Goal: Task Accomplishment & Management: Use online tool/utility

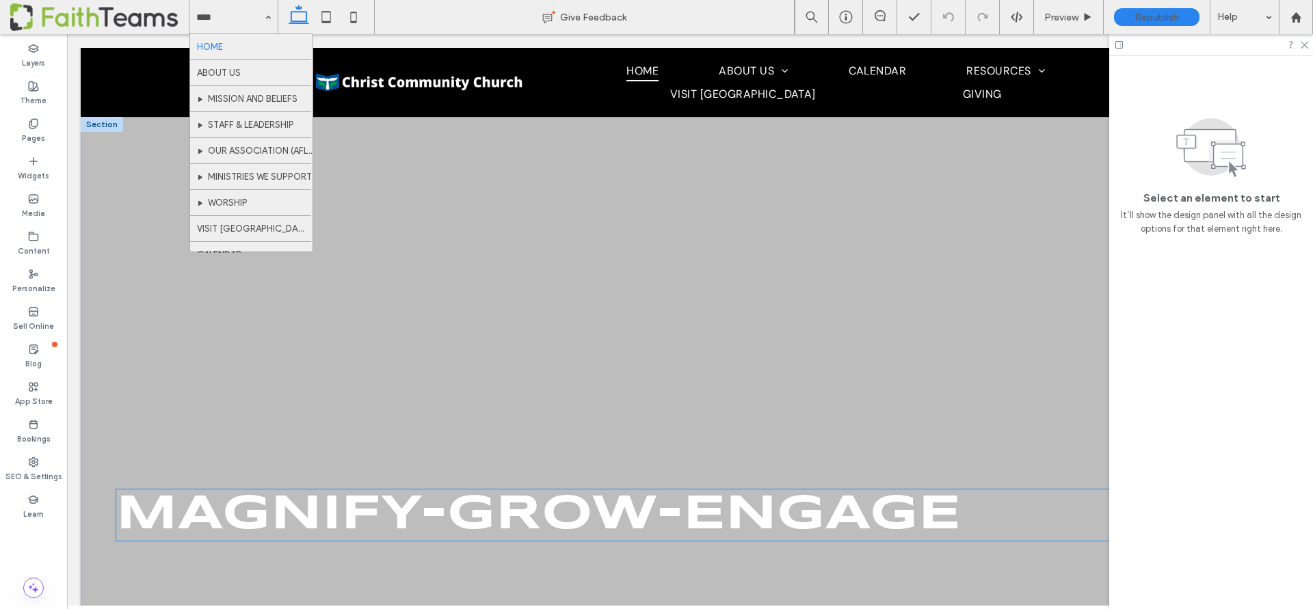
click at [368, 515] on span "Magnify-Grow-Engage" at bounding box center [538, 515] width 845 height 48
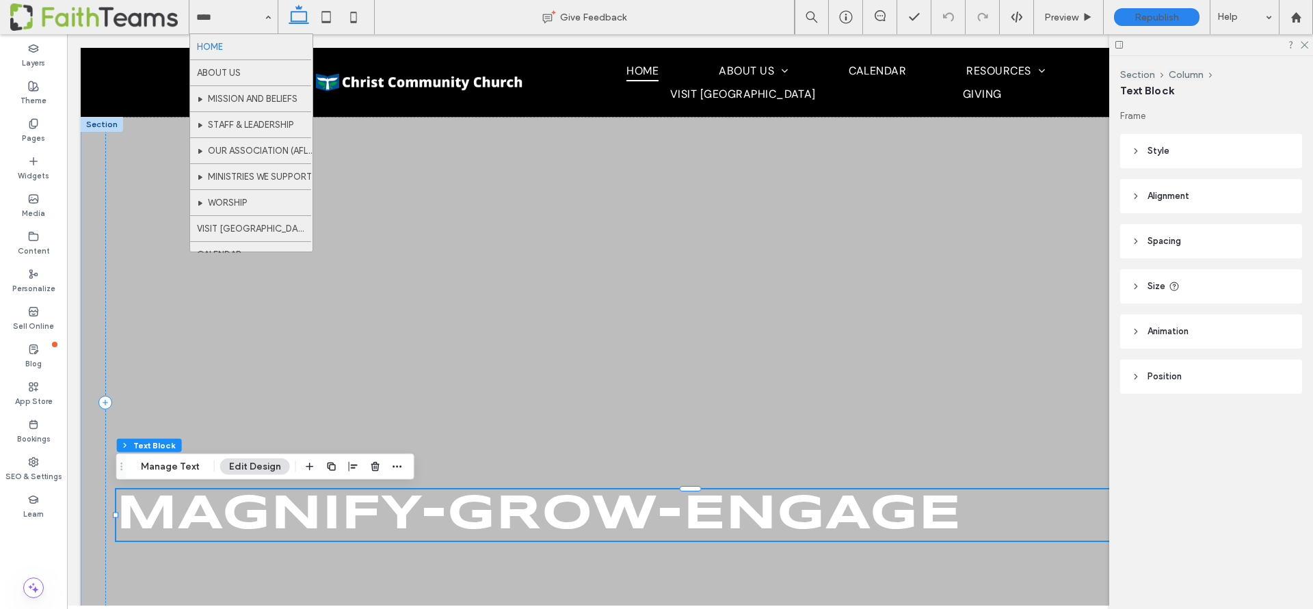
click at [368, 515] on div "Magnify-Grow-Engage" at bounding box center [690, 515] width 1148 height 51
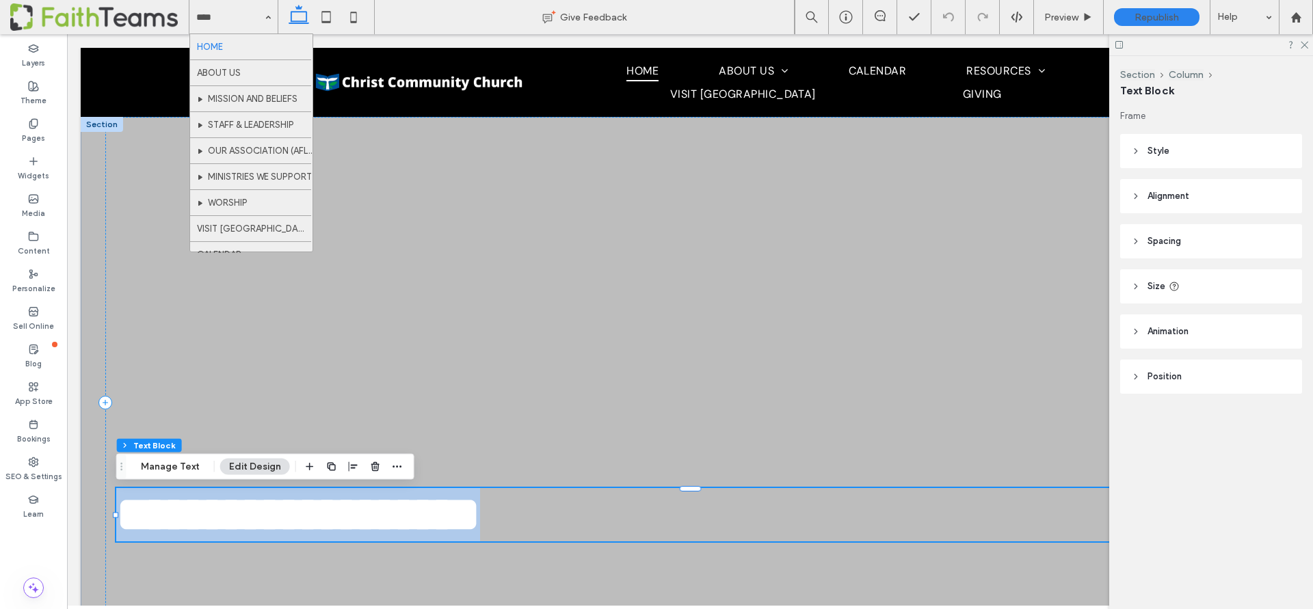
click at [368, 515] on span "**********" at bounding box center [298, 514] width 364 height 49
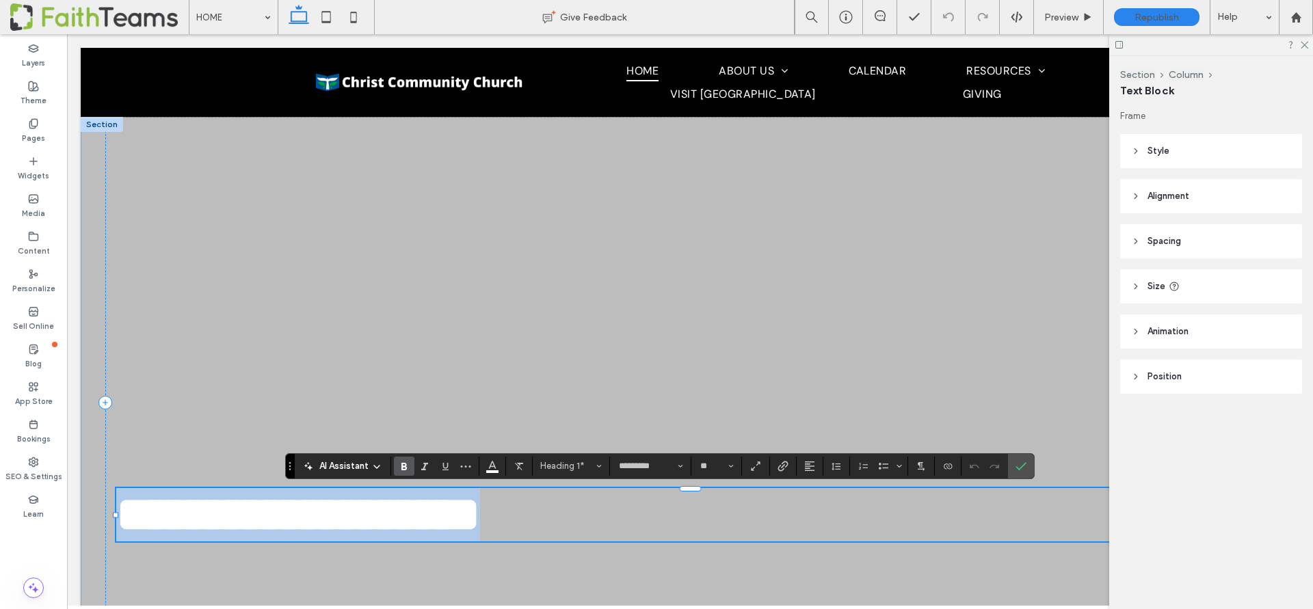
copy span "**********"
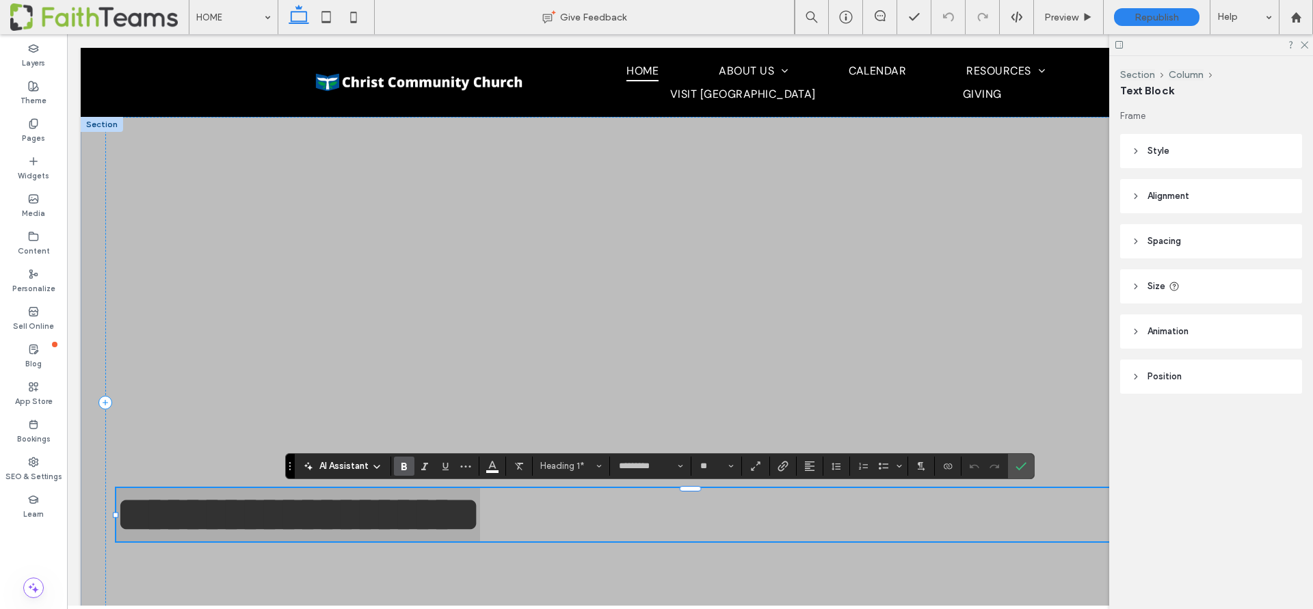
click at [1148, 145] on span "Style" at bounding box center [1159, 151] width 22 height 14
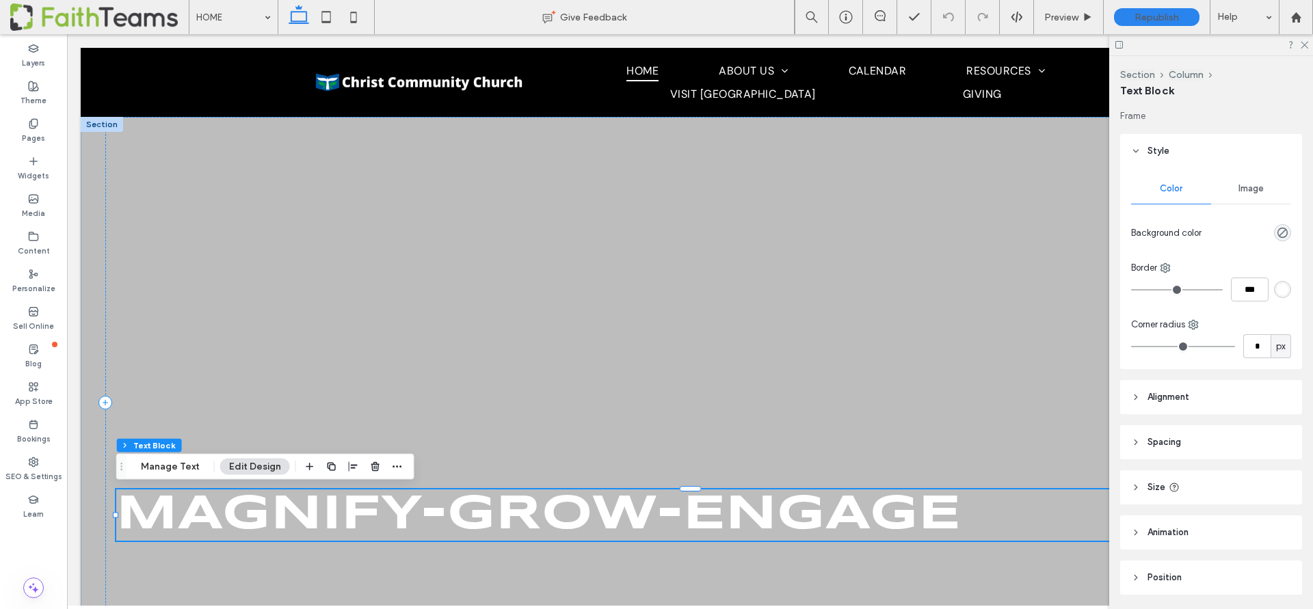
click at [1148, 147] on span "Style" at bounding box center [1159, 151] width 22 height 14
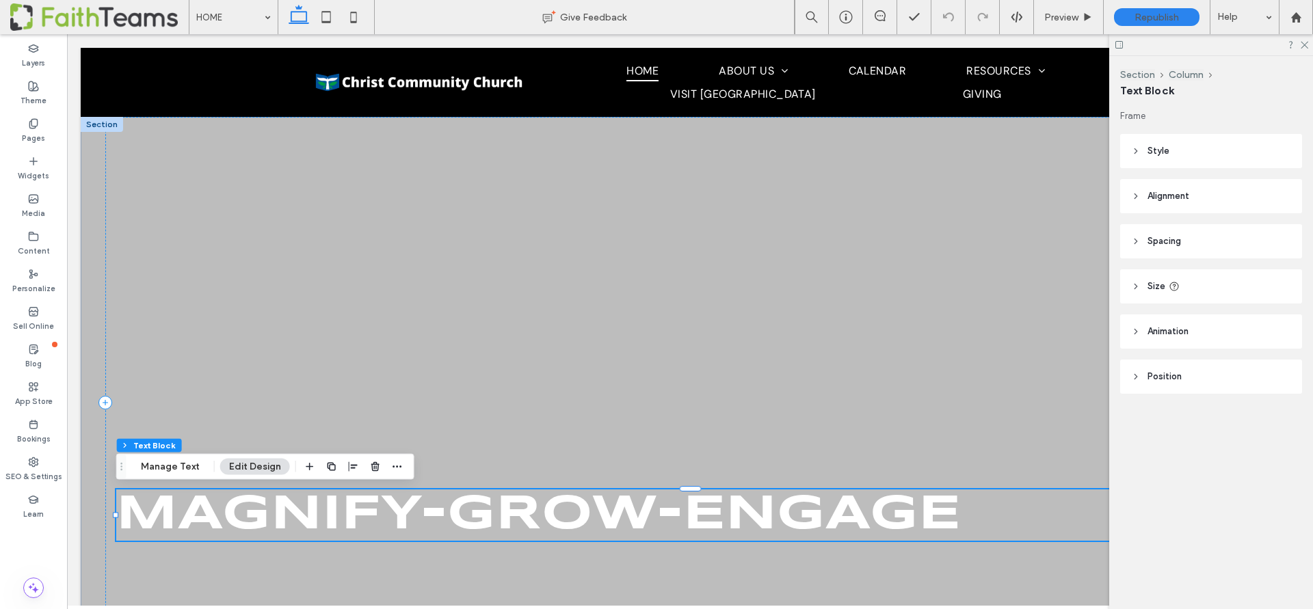
click at [1134, 148] on icon at bounding box center [1136, 151] width 10 height 10
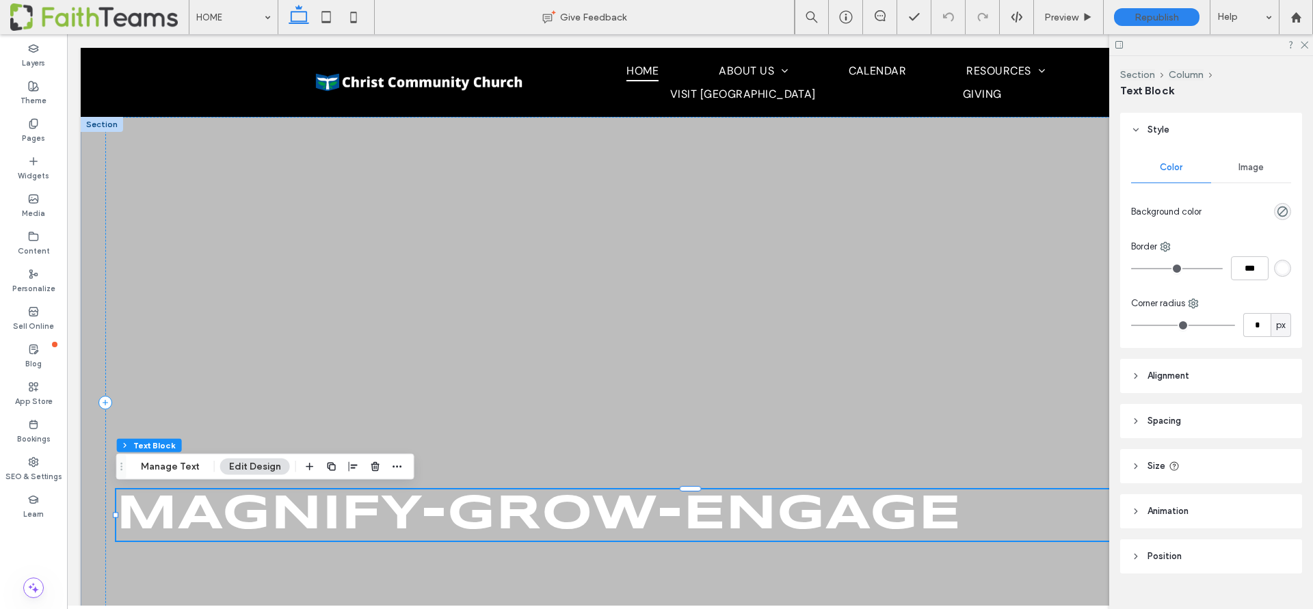
scroll to position [46, 0]
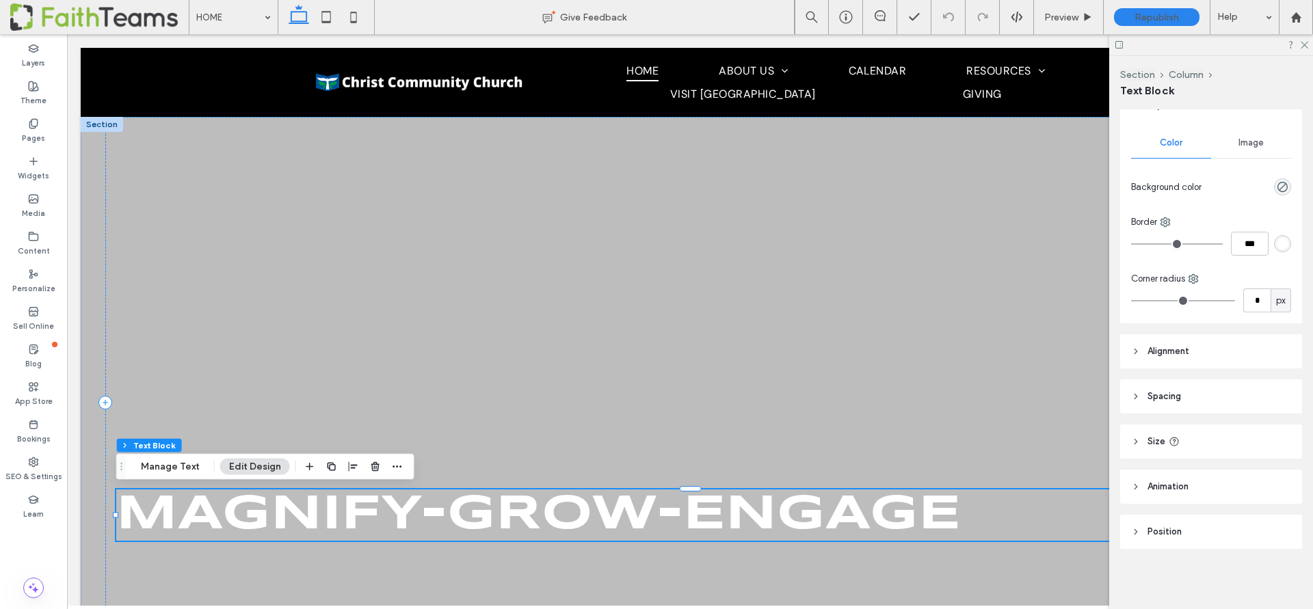
click at [1133, 345] on header "Alignment" at bounding box center [1211, 351] width 182 height 34
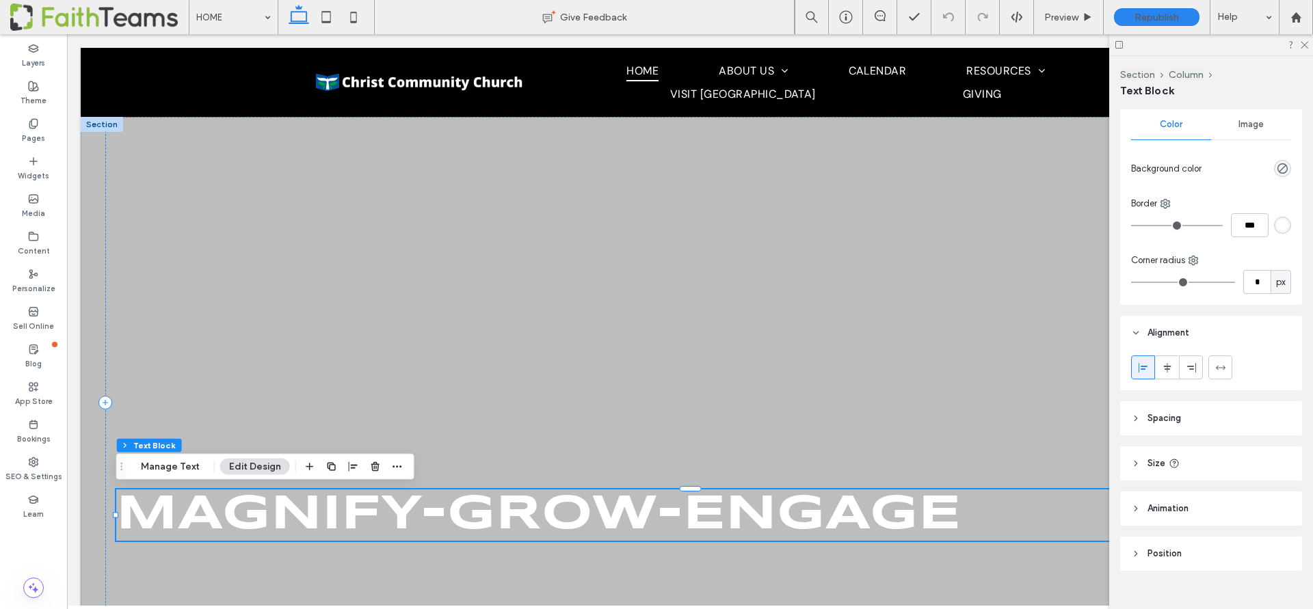
scroll to position [86, 0]
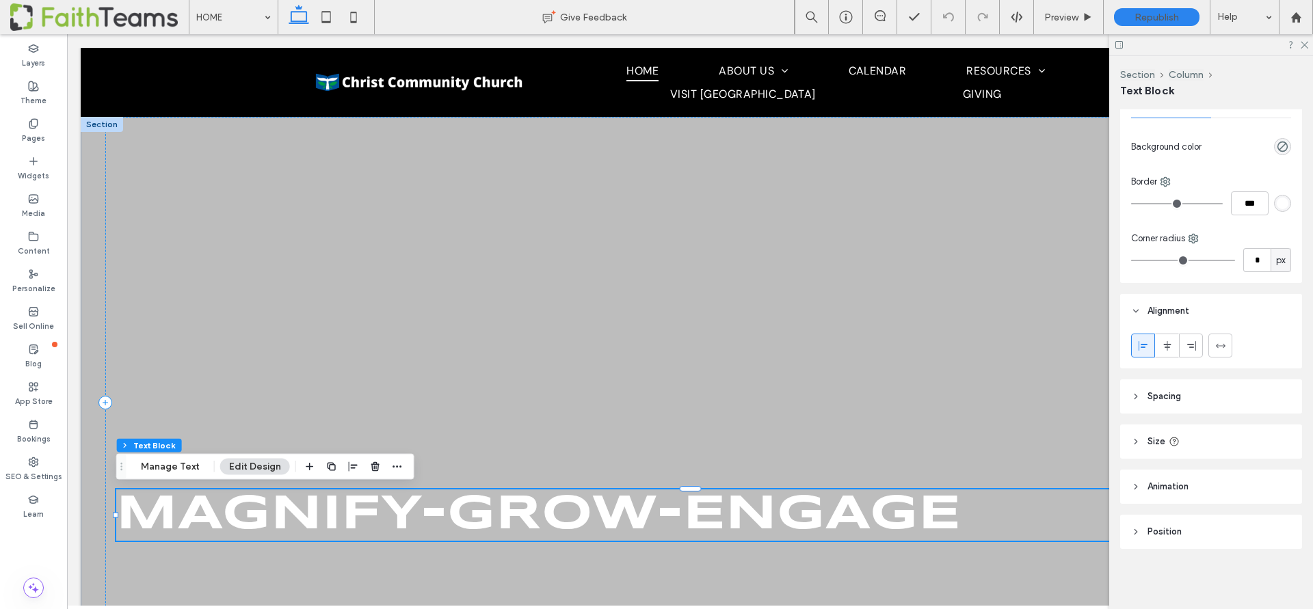
click at [288, 510] on span "Magnify-Grow-Engage" at bounding box center [538, 515] width 845 height 48
